Goal: Information Seeking & Learning: Learn about a topic

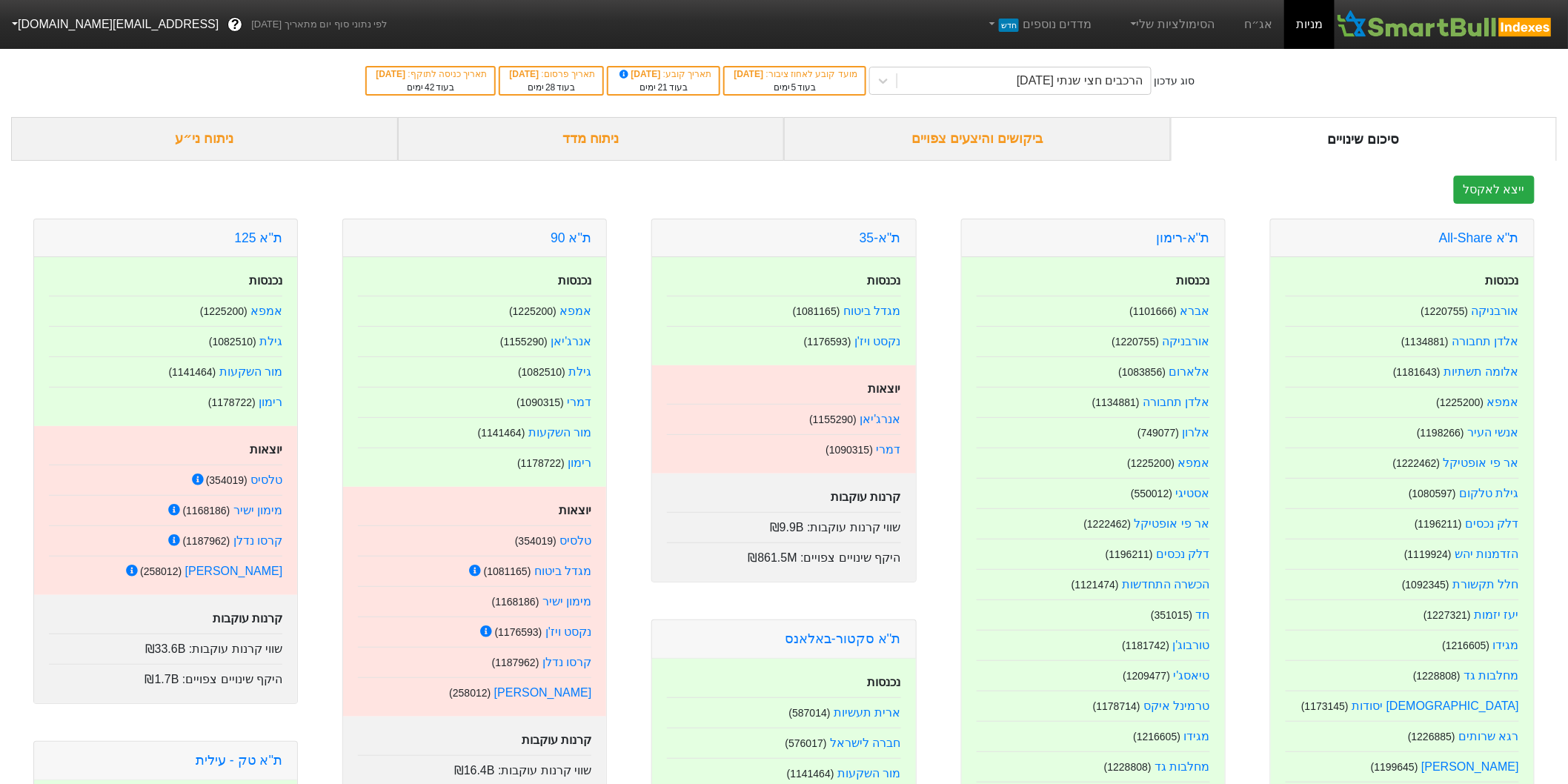
click at [580, 148] on div "ניתוח מדד" at bounding box center [591, 138] width 386 height 44
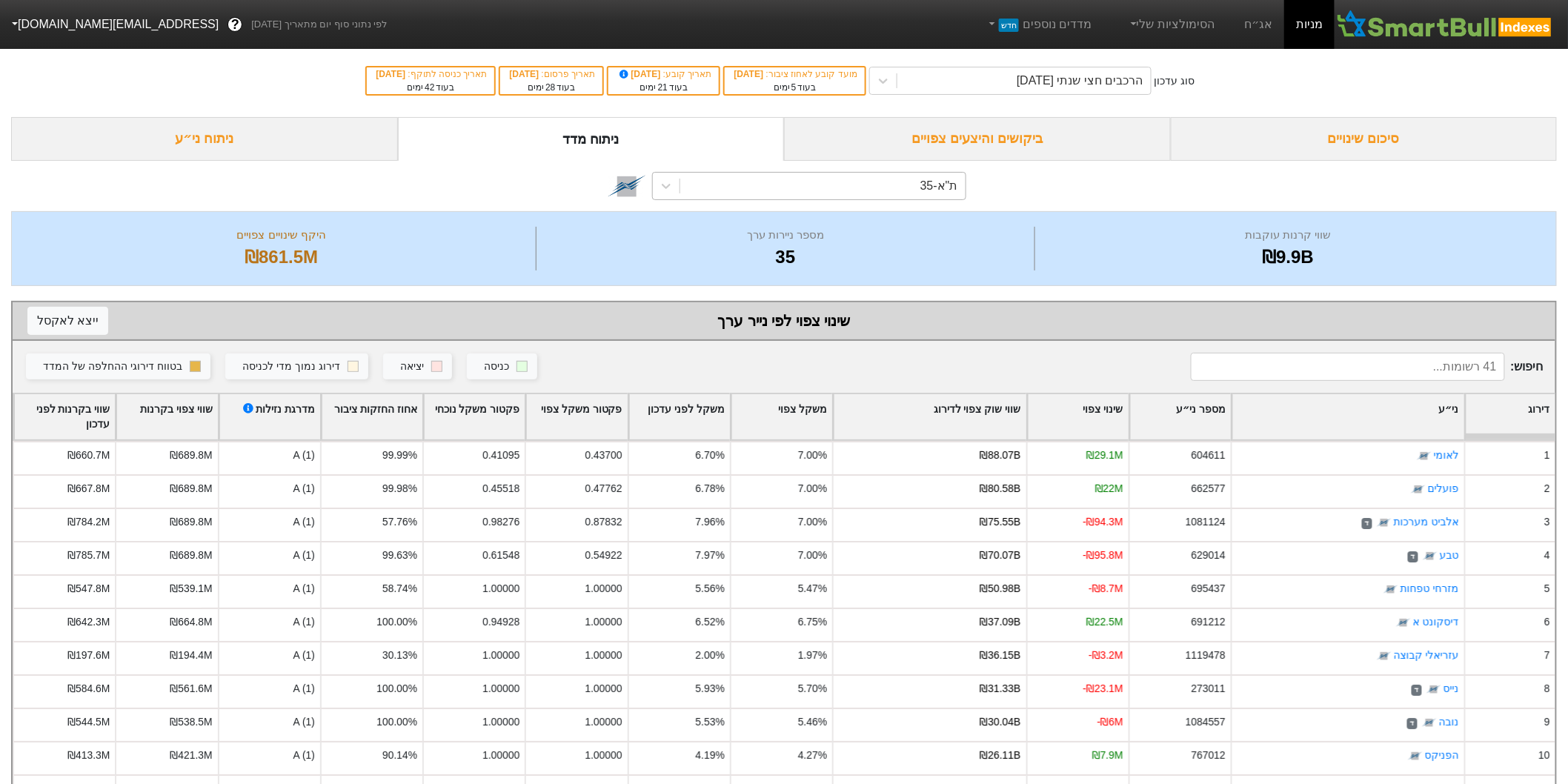
click at [840, 188] on div "ת"א-35" at bounding box center [822, 186] width 285 height 27
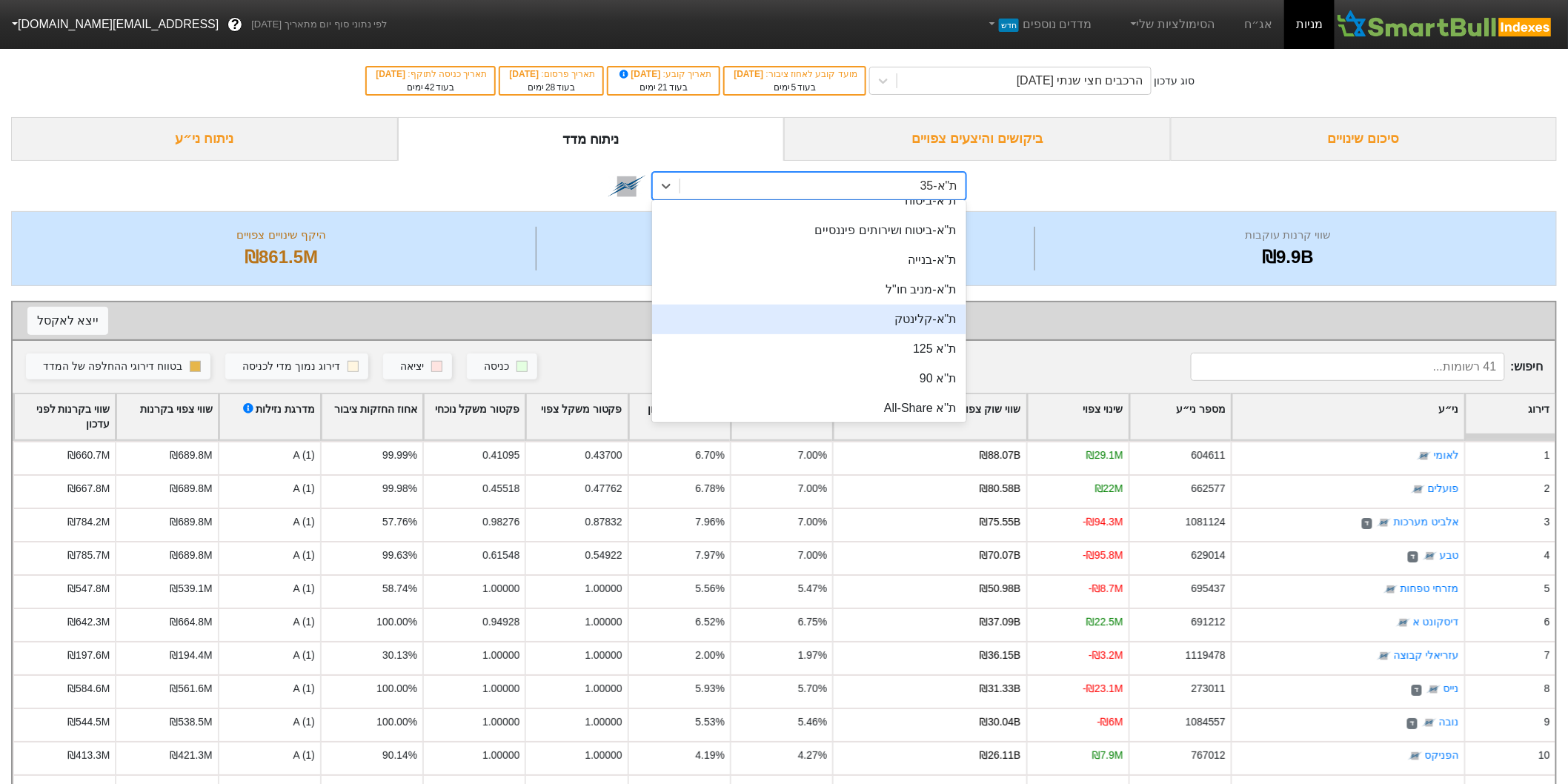
scroll to position [164, 0]
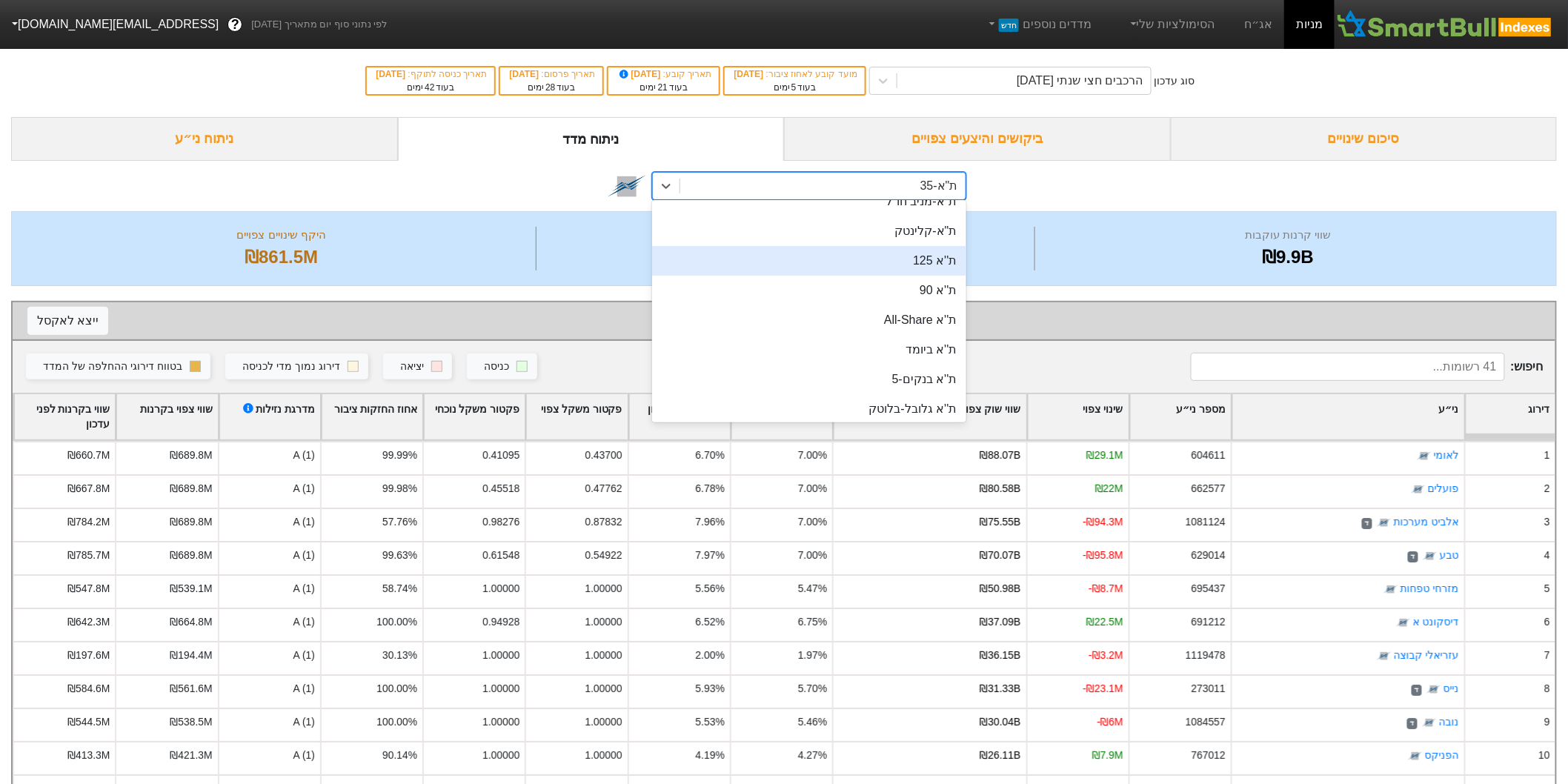
click at [922, 269] on div "ת''א 125" at bounding box center [809, 261] width 313 height 29
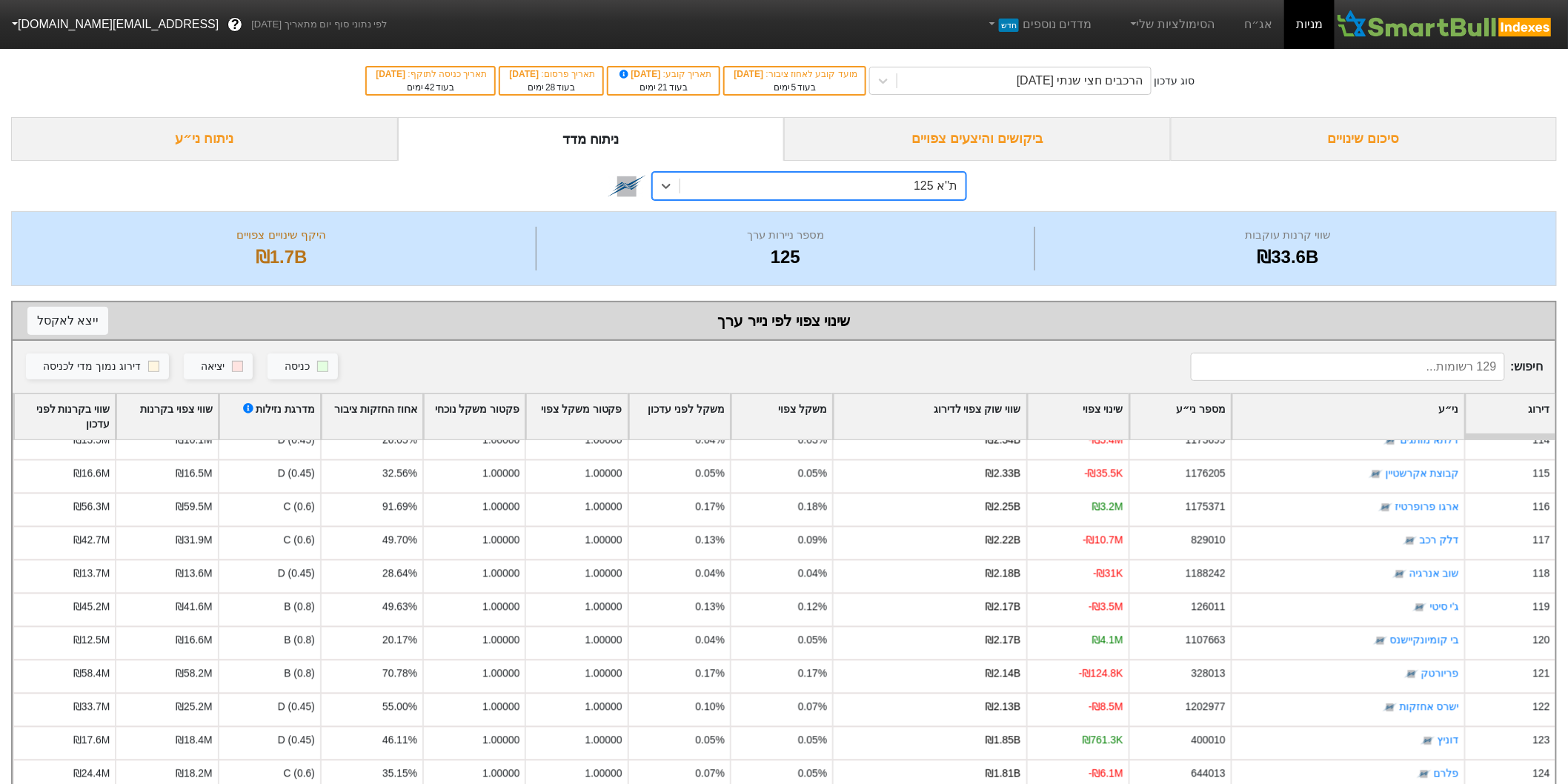
click at [788, 188] on div "ת''א 125" at bounding box center [822, 186] width 285 height 27
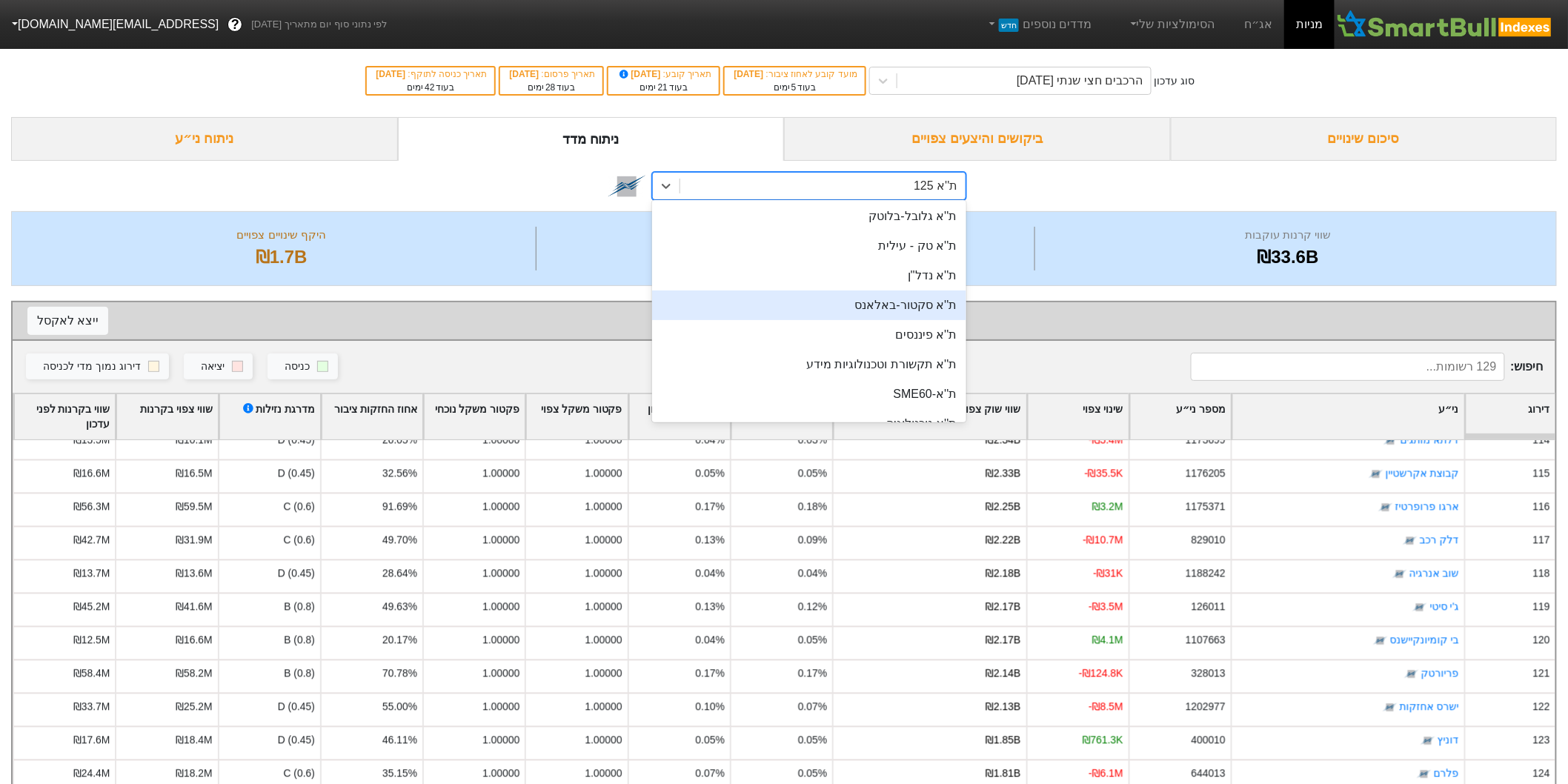
scroll to position [439, 0]
click at [905, 316] on div "ת''א-SME60" at bounding box center [809, 312] width 313 height 29
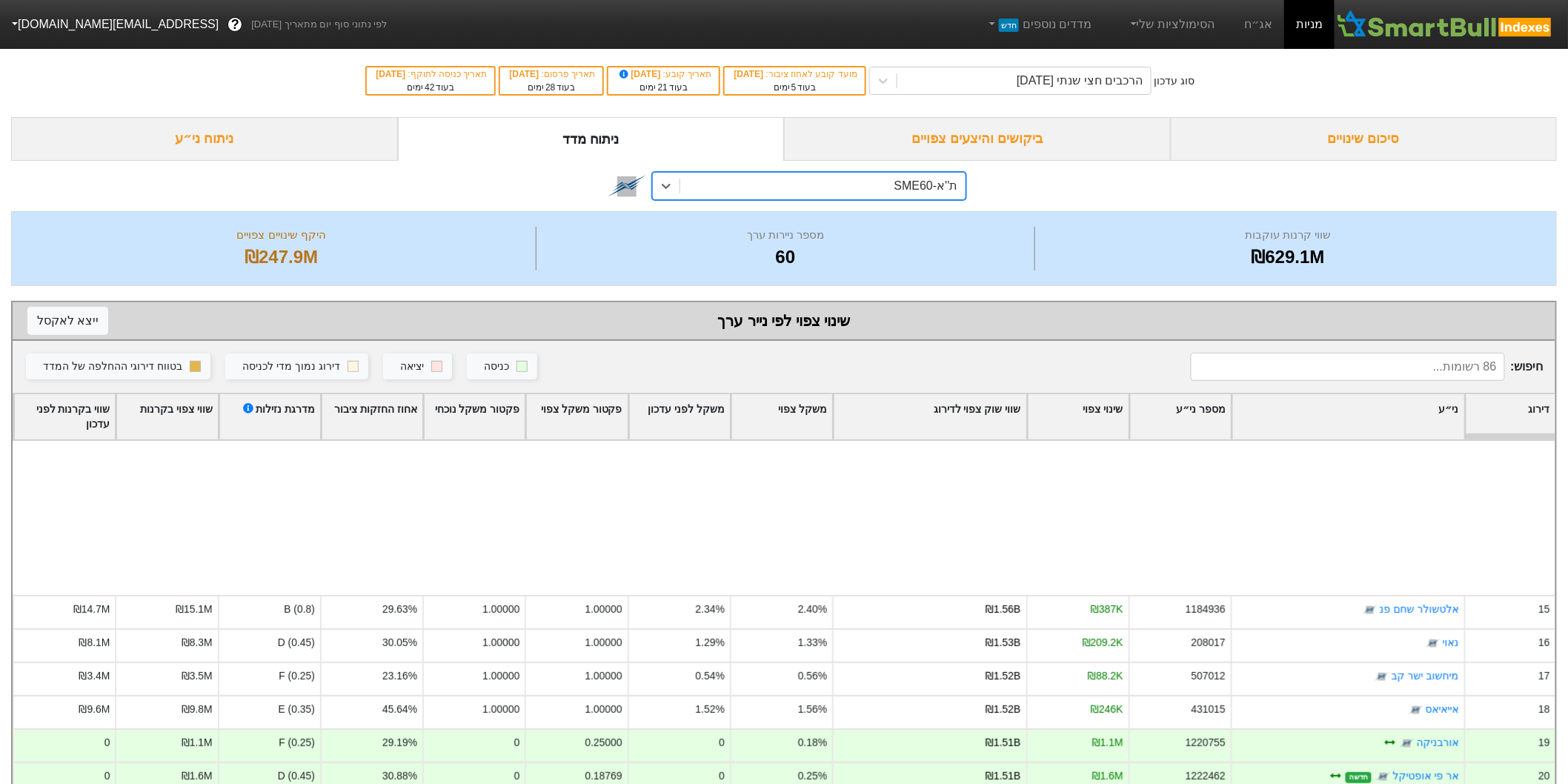
scroll to position [246, 0]
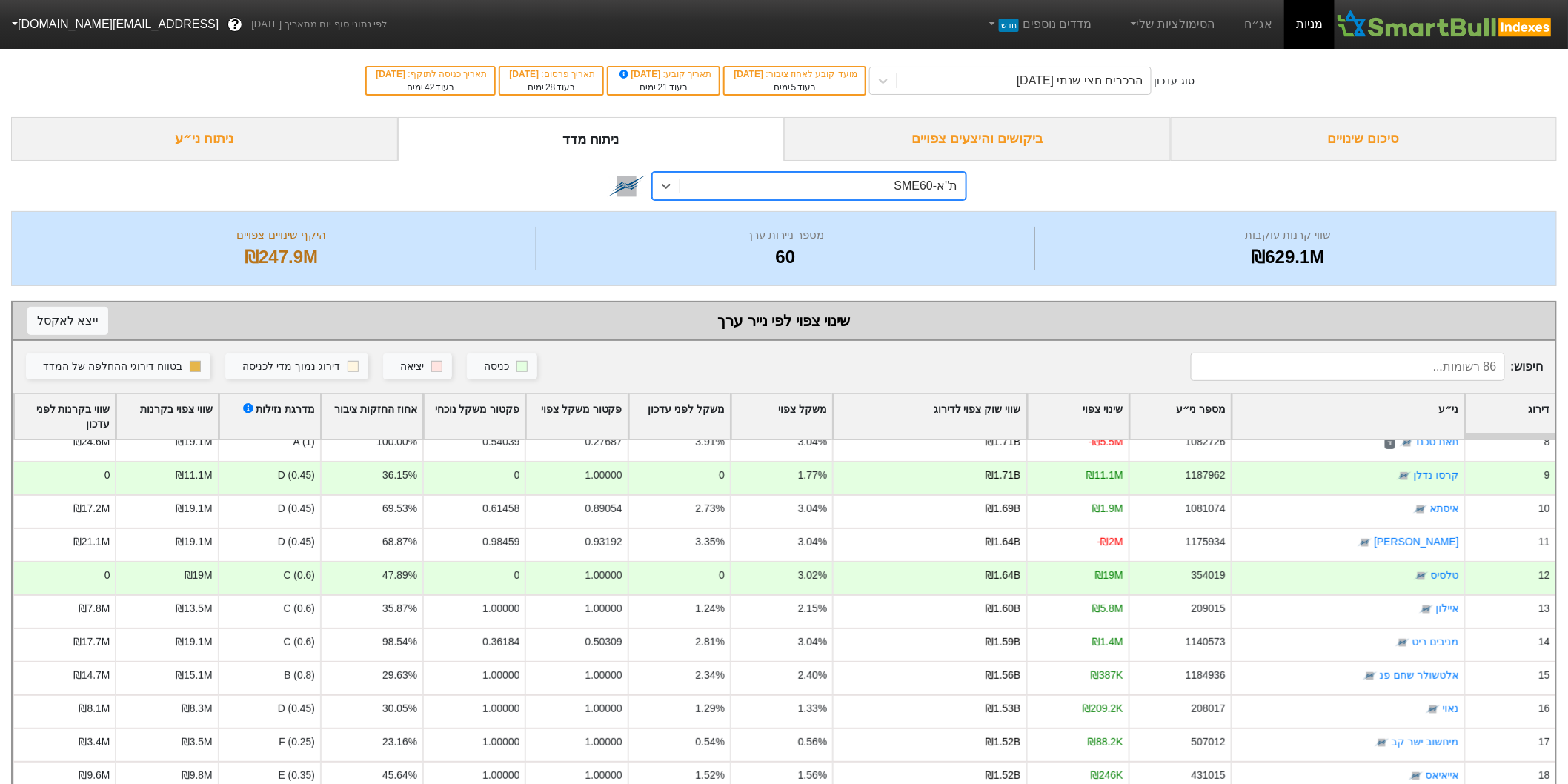
click at [801, 194] on div "ת''א-SME60" at bounding box center [822, 186] width 285 height 27
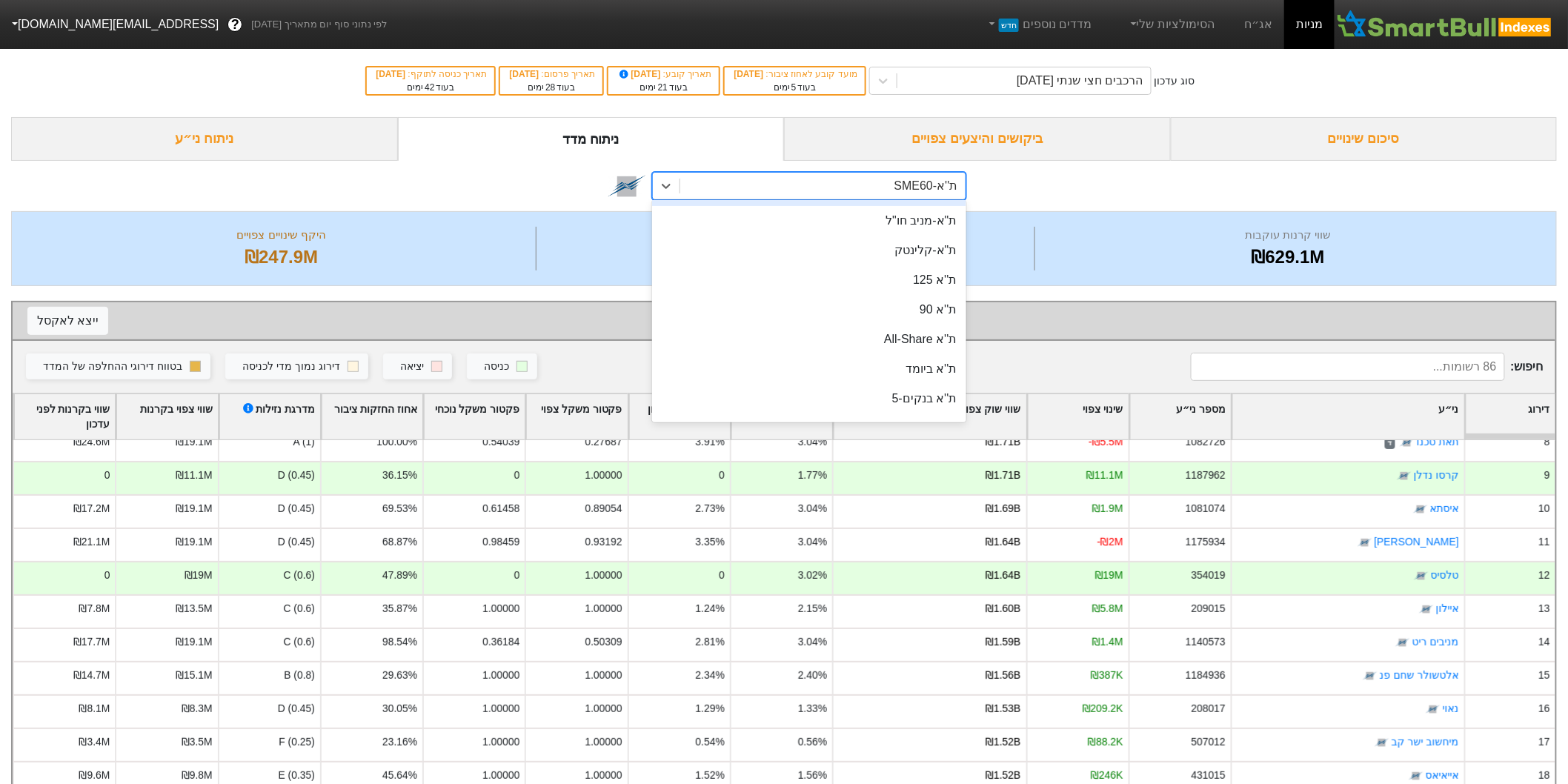
scroll to position [107, 0]
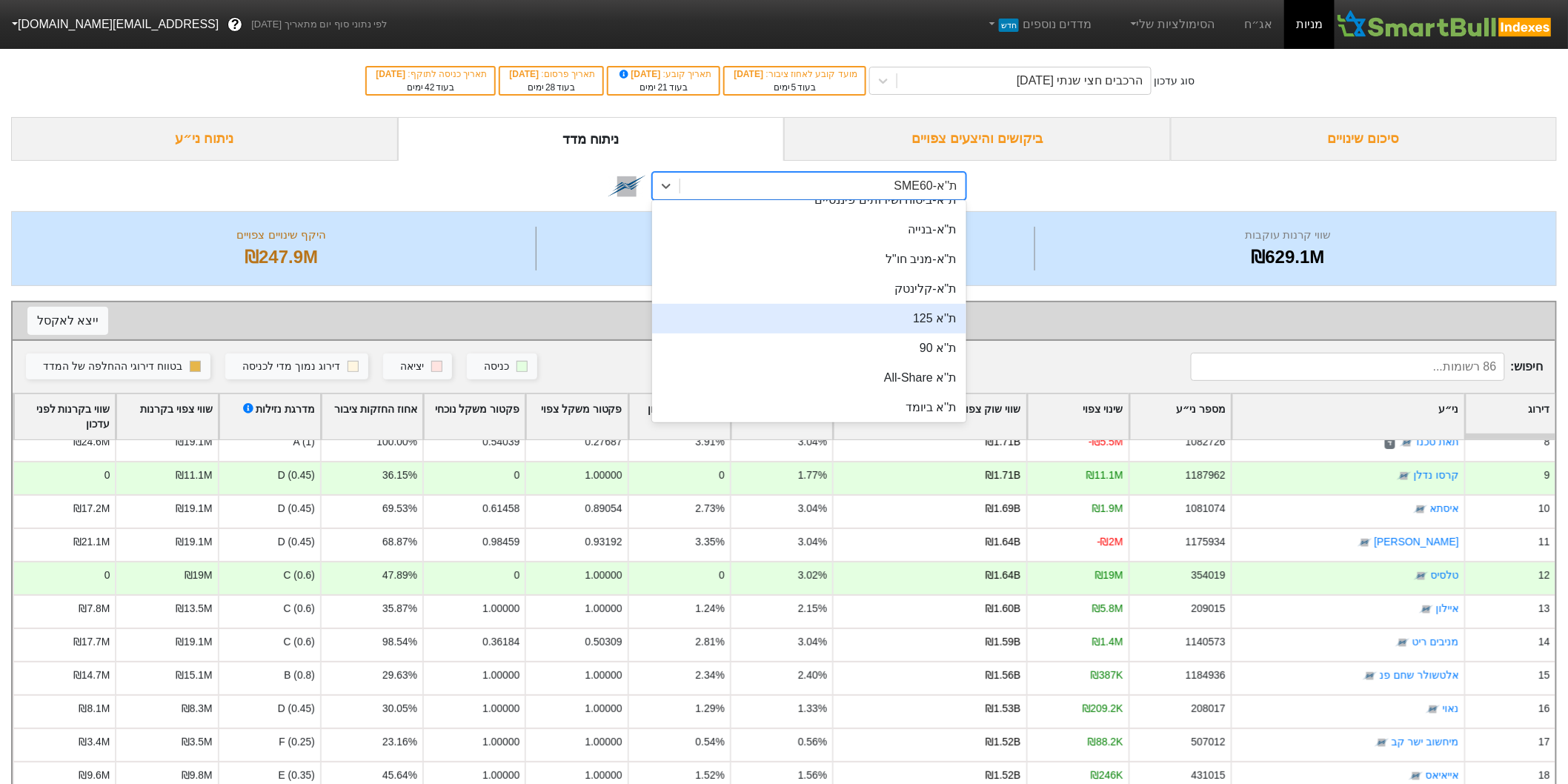
click at [892, 321] on div "ת''א 125" at bounding box center [809, 318] width 313 height 29
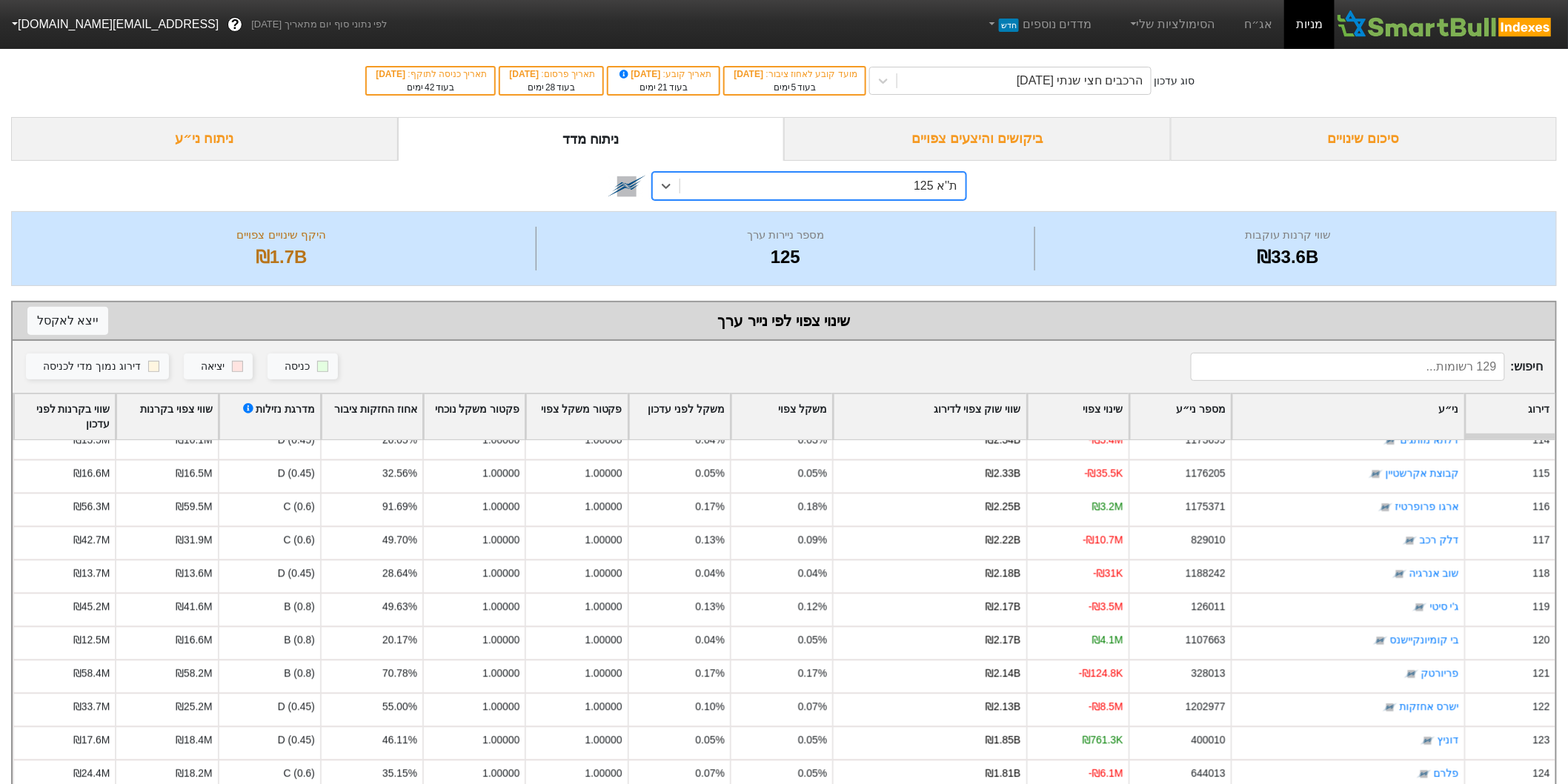
click at [909, 181] on div "ת''א 125" at bounding box center [822, 186] width 285 height 27
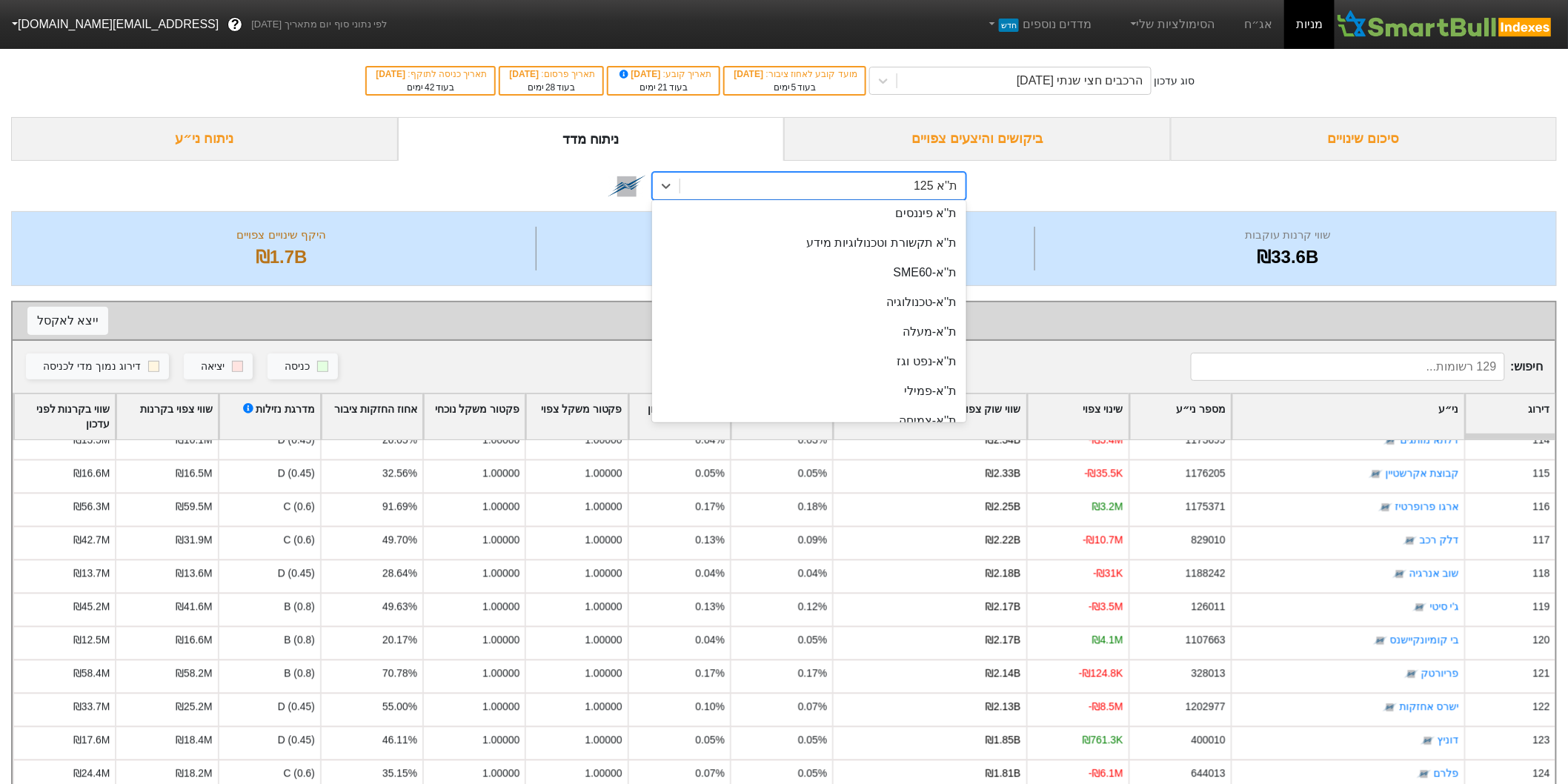
scroll to position [478, 0]
click at [919, 274] on div "ת''א-SME60" at bounding box center [809, 273] width 313 height 29
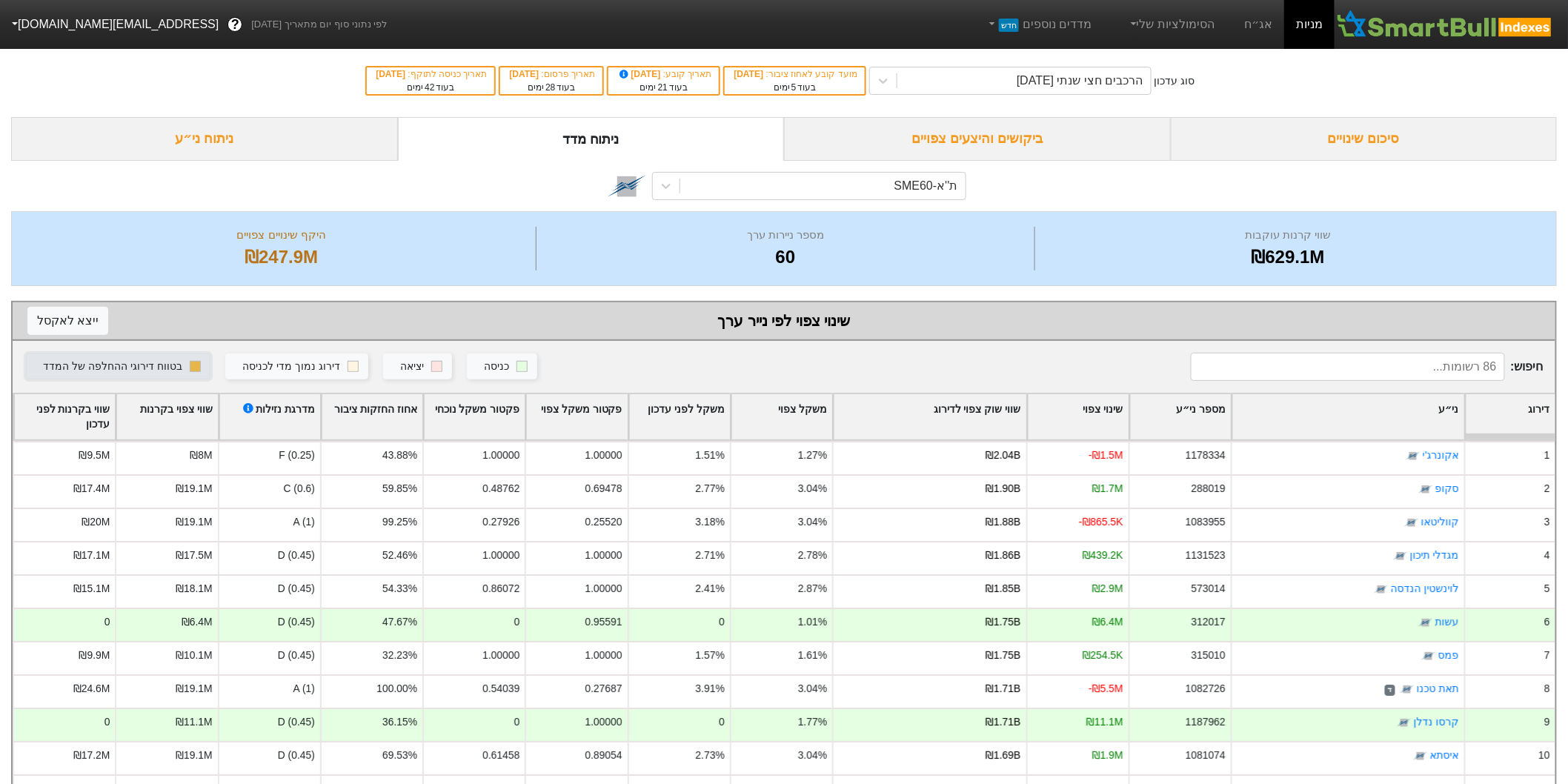
click at [190, 366] on rect "button" at bounding box center [195, 366] width 11 height 11
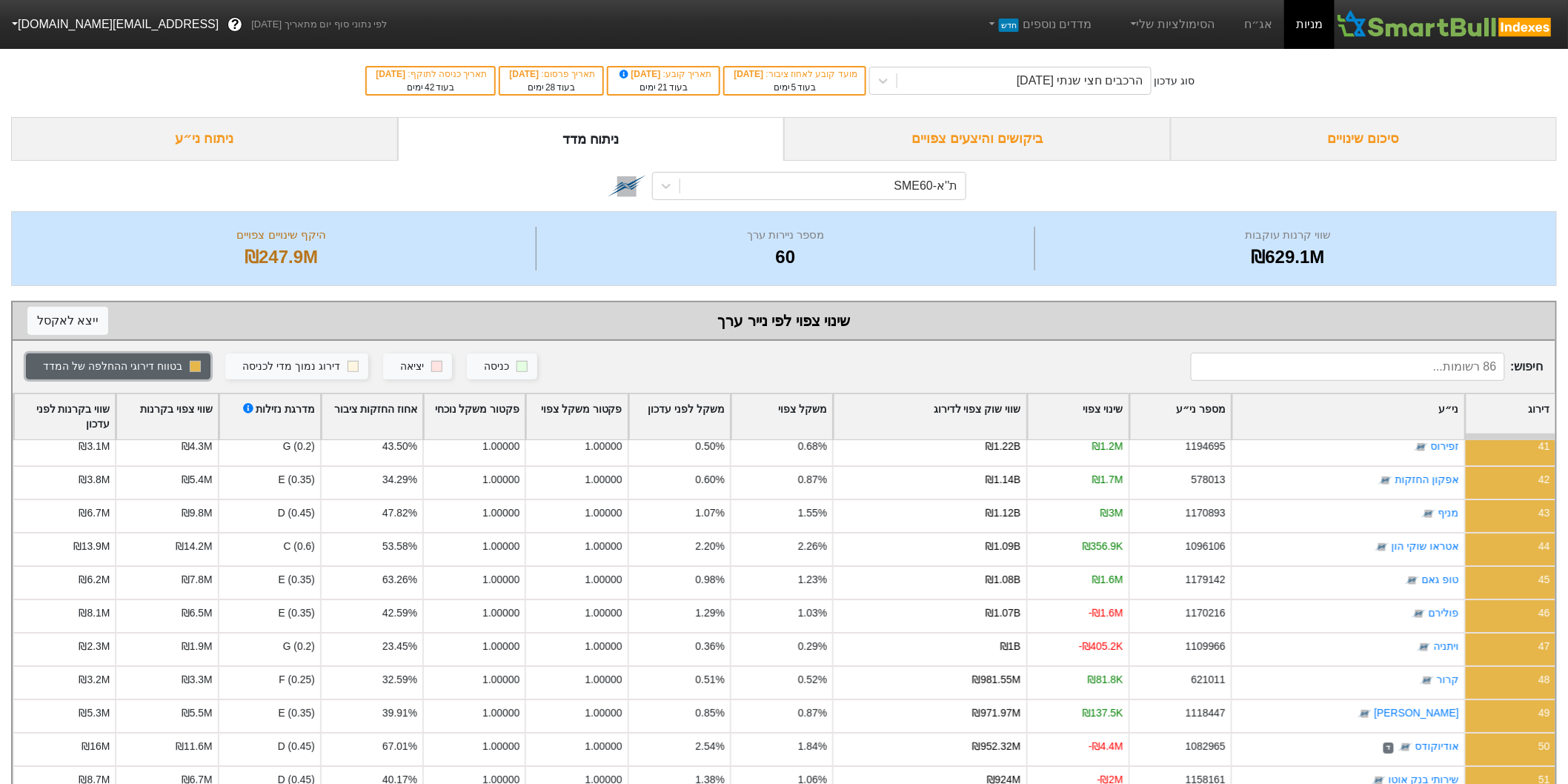
scroll to position [25, 0]
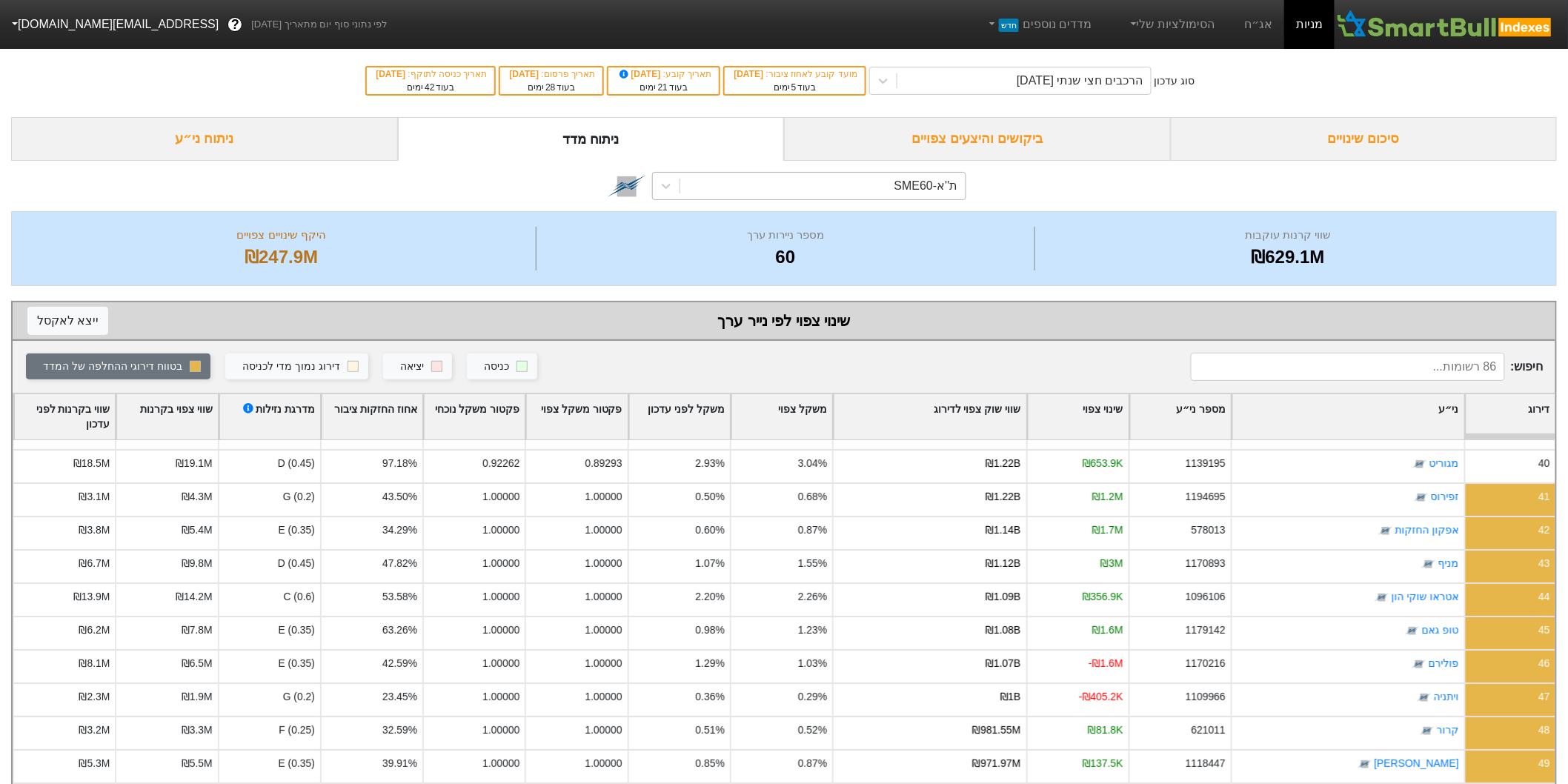
click at [896, 187] on div "ת''א-SME60" at bounding box center [822, 186] width 285 height 27
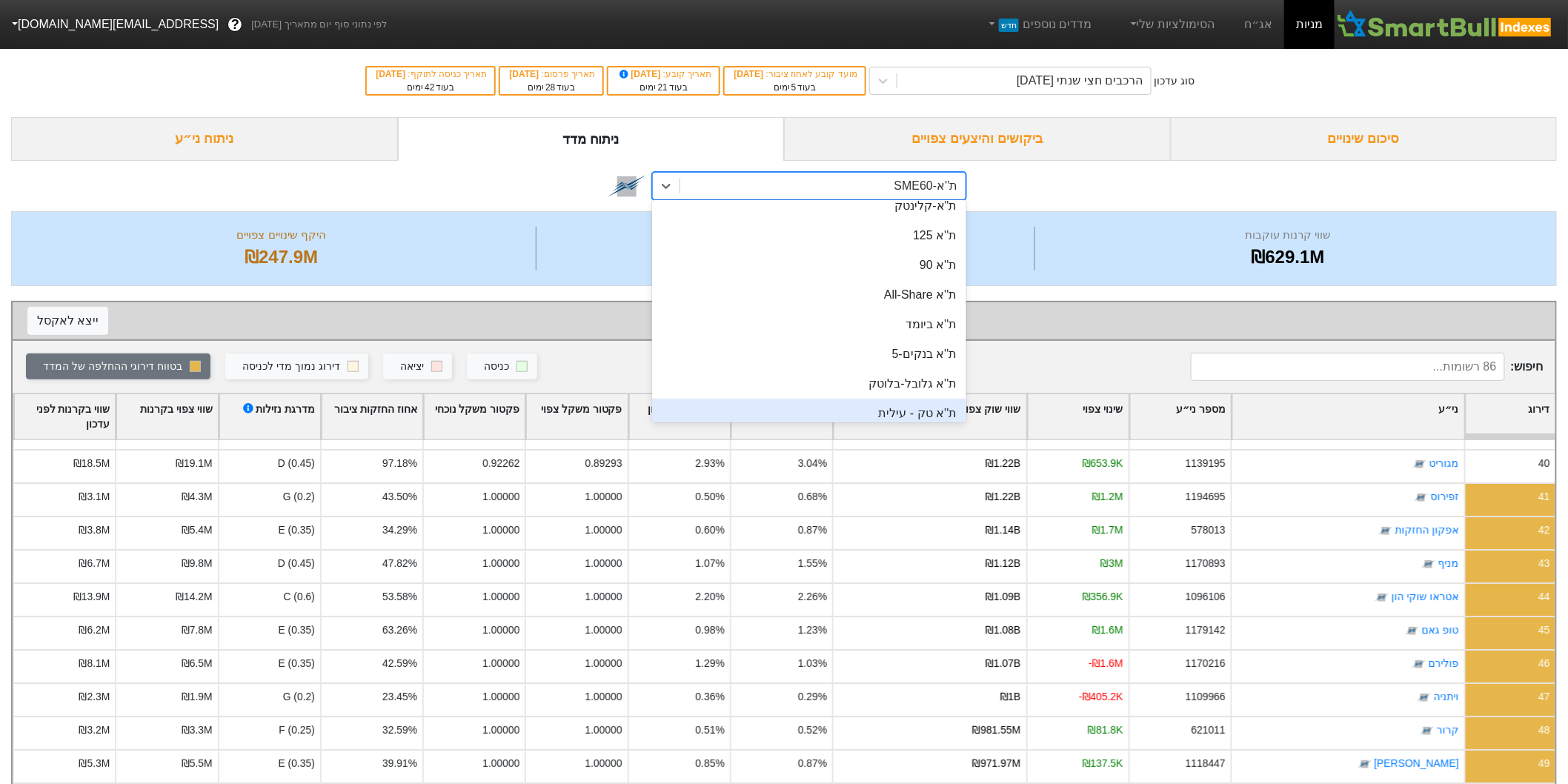
scroll to position [189, 0]
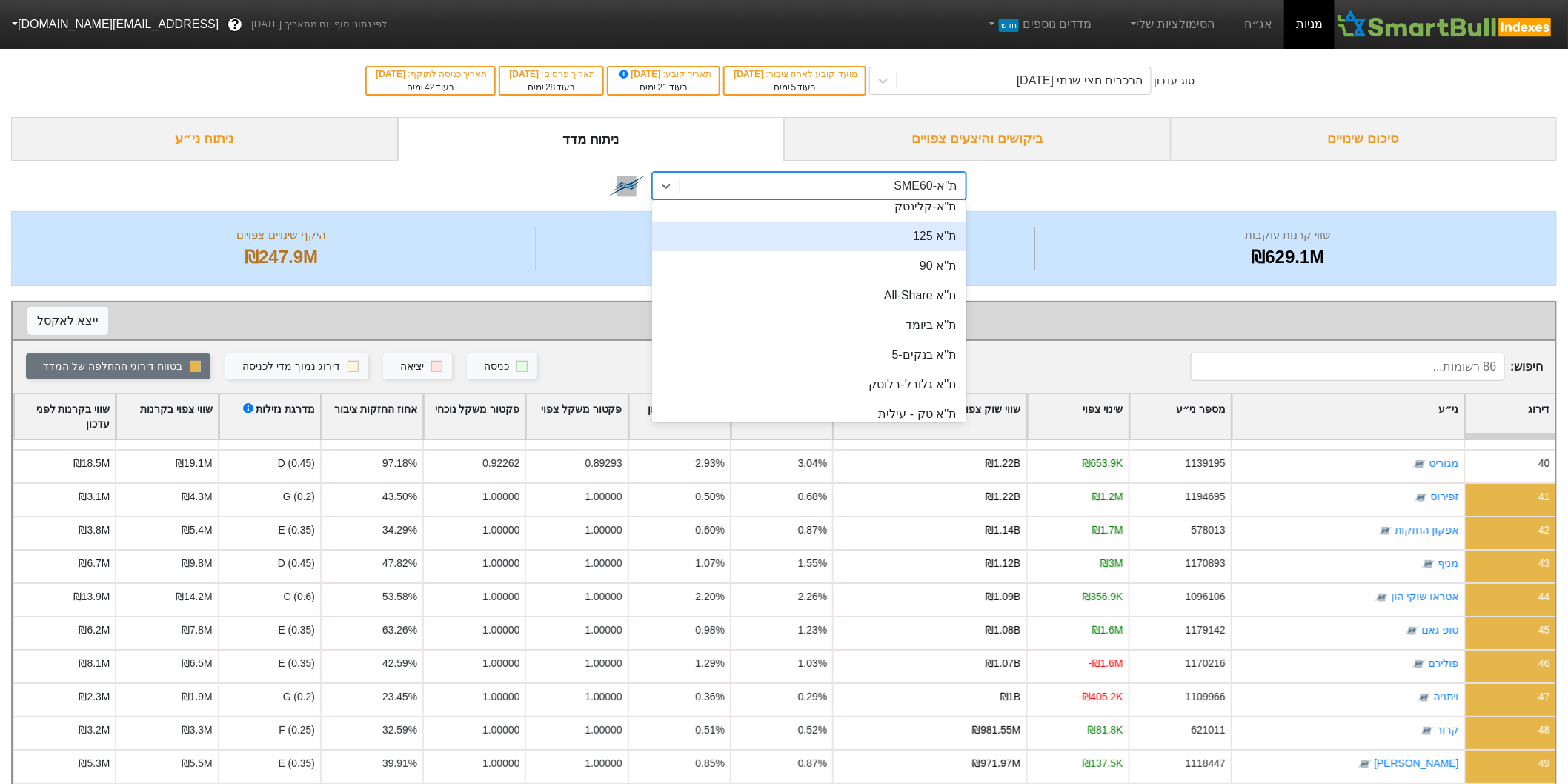
click at [926, 238] on div "ת''א 125" at bounding box center [809, 236] width 313 height 29
